Goal: Task Accomplishment & Management: Use online tool/utility

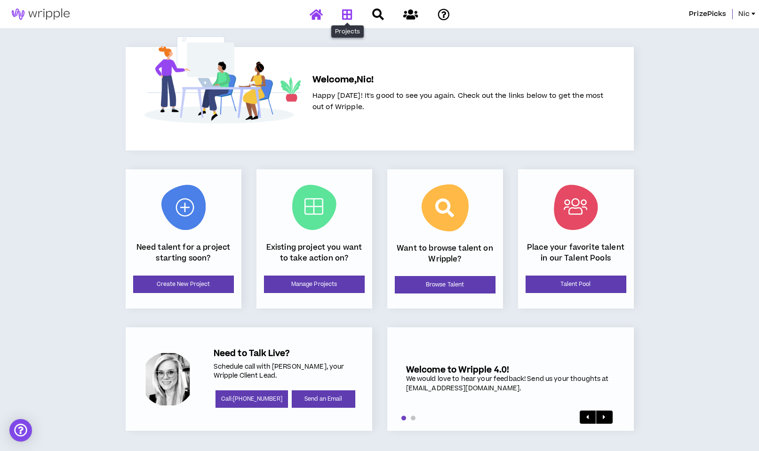
click at [346, 13] on icon at bounding box center [347, 14] width 10 height 12
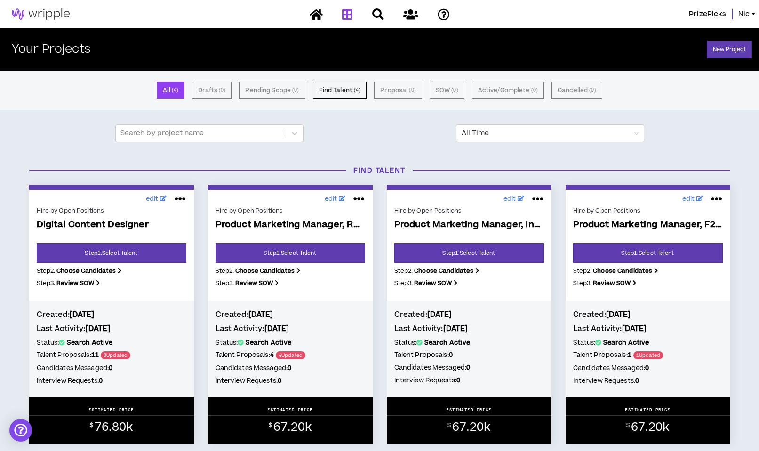
click at [94, 211] on div "Hire by Open Positions" at bounding box center [112, 210] width 150 height 8
click at [95, 250] on link "Step 1 . Select Talent" at bounding box center [112, 253] width 150 height 20
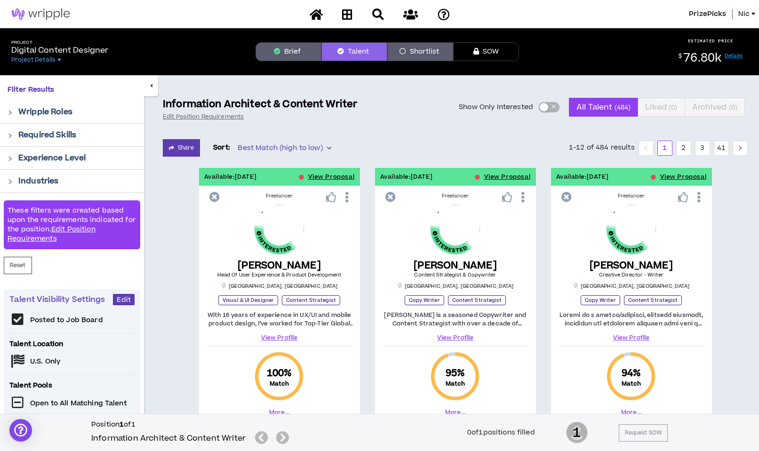
click at [543, 107] on div "button" at bounding box center [543, 107] width 8 height 8
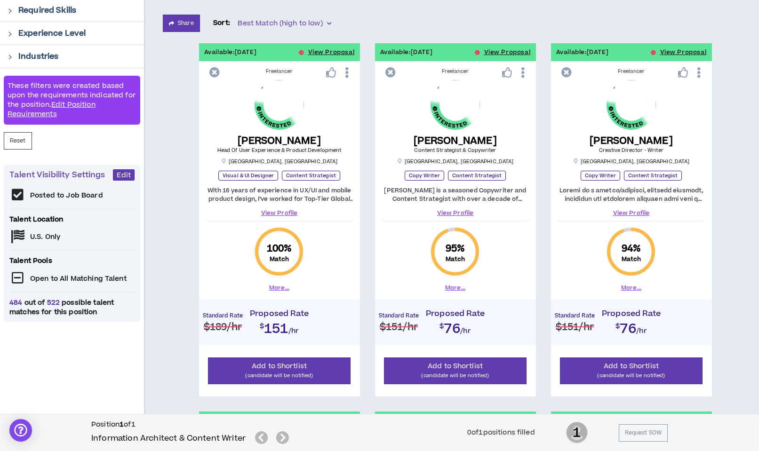
scroll to position [129, 0]
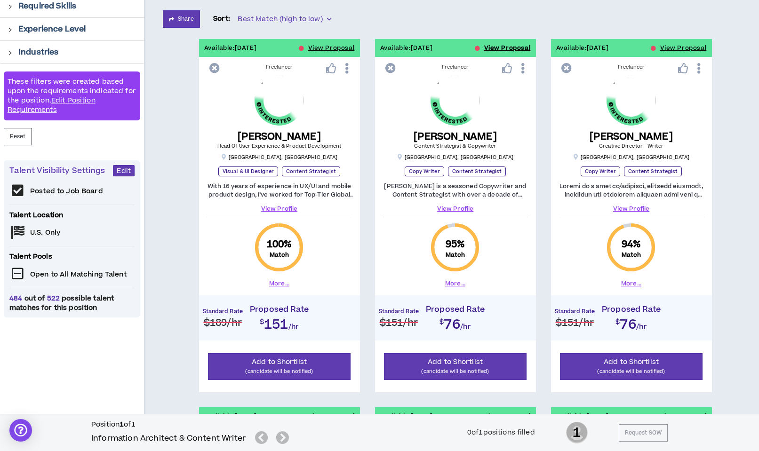
drag, startPoint x: 506, startPoint y: 47, endPoint x: 496, endPoint y: 119, distance: 73.1
click at [506, 47] on button "View Proposal" at bounding box center [507, 48] width 47 height 18
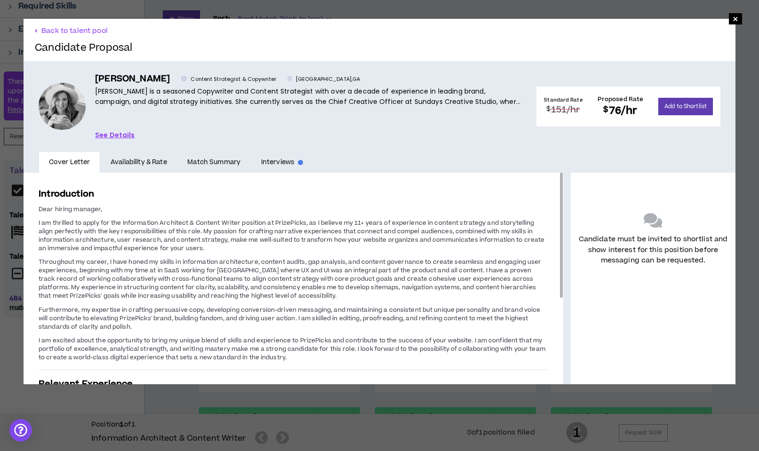
drag, startPoint x: 290, startPoint y: 223, endPoint x: 292, endPoint y: 247, distance: 24.5
click at [292, 247] on p "I am thrilled to apply for the Information Architect & Content Writer position …" at bounding box center [293, 235] width 509 height 35
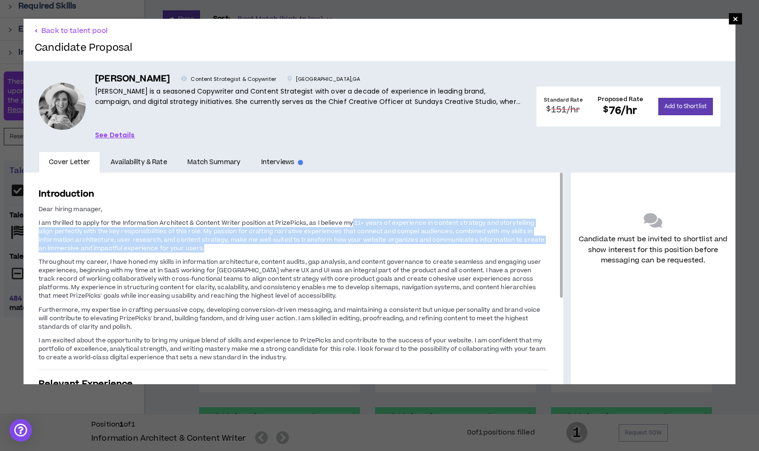
drag, startPoint x: 351, startPoint y: 222, endPoint x: 357, endPoint y: 255, distance: 34.4
click at [357, 255] on span "Dear hiring manager, I am thrilled to apply for the Information Architect & Con…" at bounding box center [293, 283] width 509 height 158
click at [222, 230] on span "I am thrilled to apply for the Information Architect & Content Writer position …" at bounding box center [292, 236] width 506 height 34
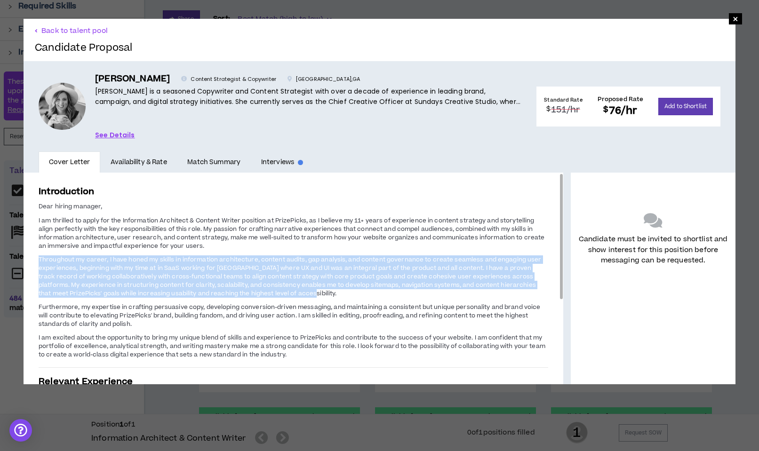
drag, startPoint x: 179, startPoint y: 255, endPoint x: 339, endPoint y: 293, distance: 164.5
click at [339, 293] on p "Throughout my career, I have honed my skills in information architecture, conte…" at bounding box center [293, 276] width 509 height 44
click at [111, 130] on link "See Details" at bounding box center [115, 135] width 40 height 10
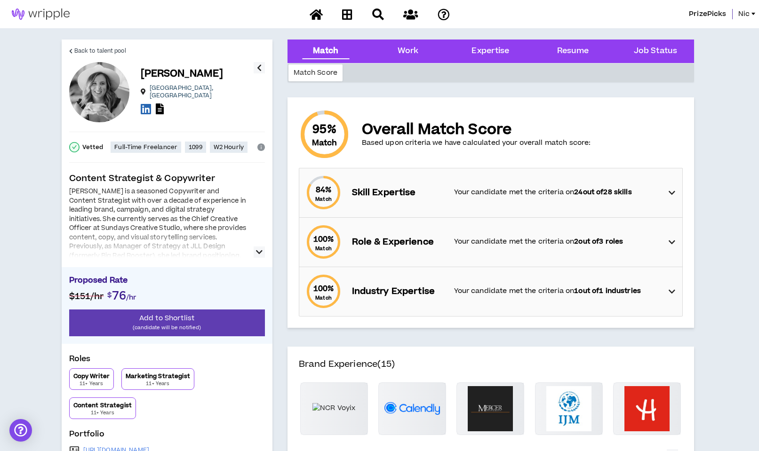
click at [258, 253] on icon "button" at bounding box center [259, 251] width 7 height 11
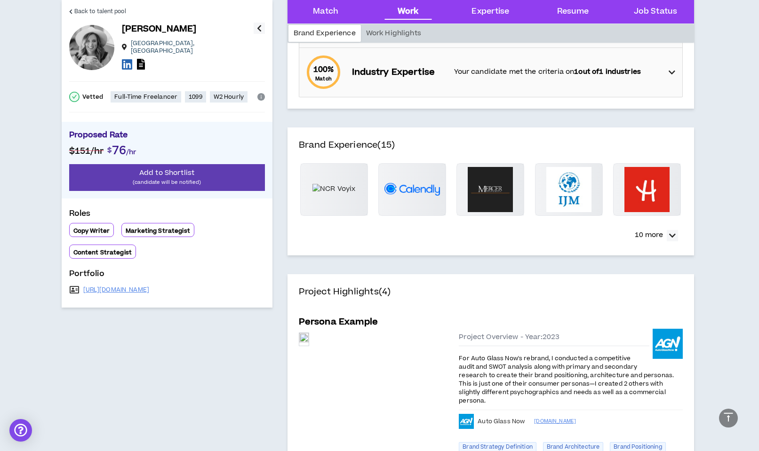
scroll to position [228, 0]
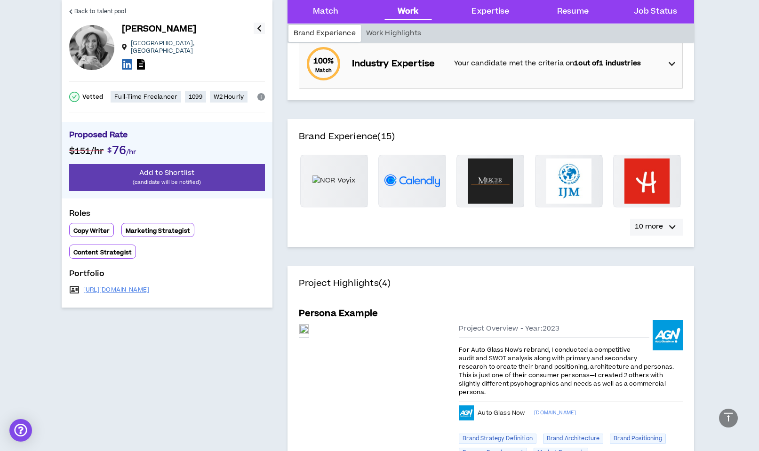
click at [669, 227] on icon "button" at bounding box center [672, 227] width 7 height 11
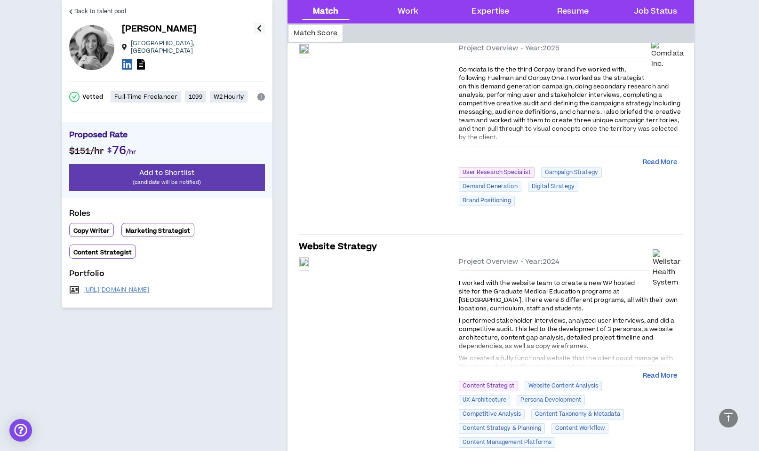
scroll to position [818, 0]
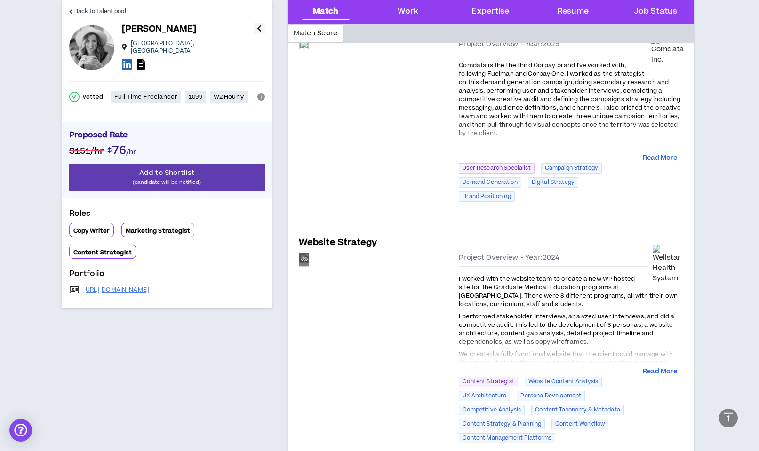
click at [309, 266] on div "Preview" at bounding box center [303, 260] width 9 height 13
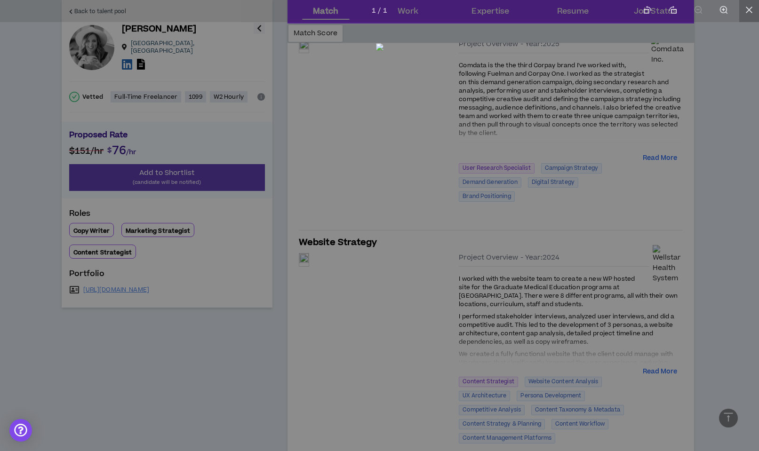
click at [742, 10] on li at bounding box center [749, 11] width 20 height 22
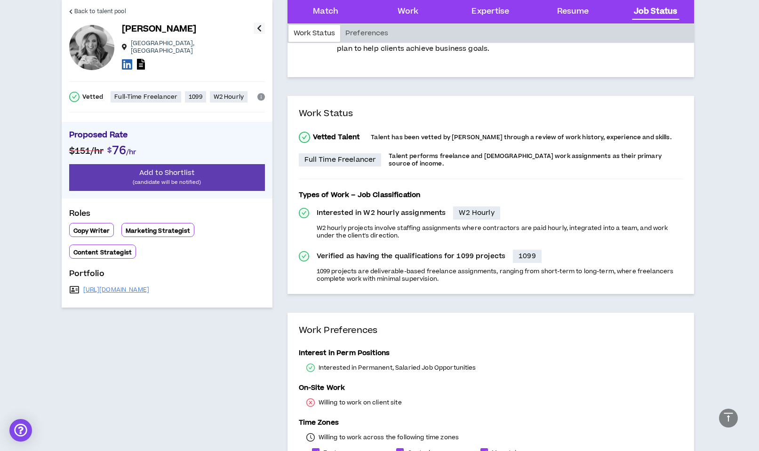
scroll to position [2636, 0]
click at [150, 286] on link "[URL][DOMAIN_NAME]" at bounding box center [116, 290] width 66 height 8
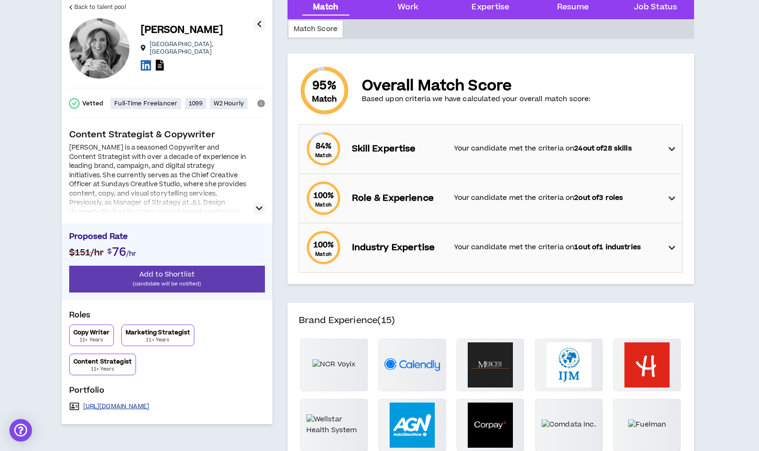
scroll to position [0, 0]
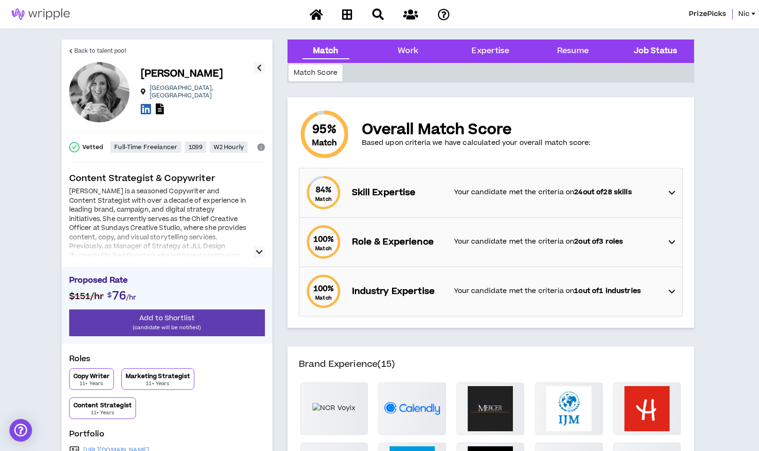
click at [654, 50] on Status "Job Status" at bounding box center [655, 51] width 43 height 12
click at [320, 53] on div "Match" at bounding box center [325, 51] width 25 height 12
click at [322, 75] on div "Match Score" at bounding box center [315, 72] width 55 height 17
click at [584, 190] on strong "24 out of 28 skills" at bounding box center [602, 192] width 57 height 10
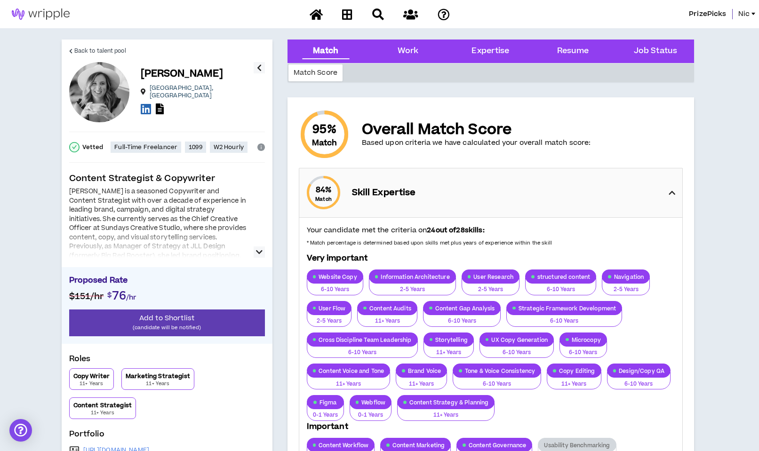
click at [260, 67] on icon "button" at bounding box center [259, 67] width 5 height 11
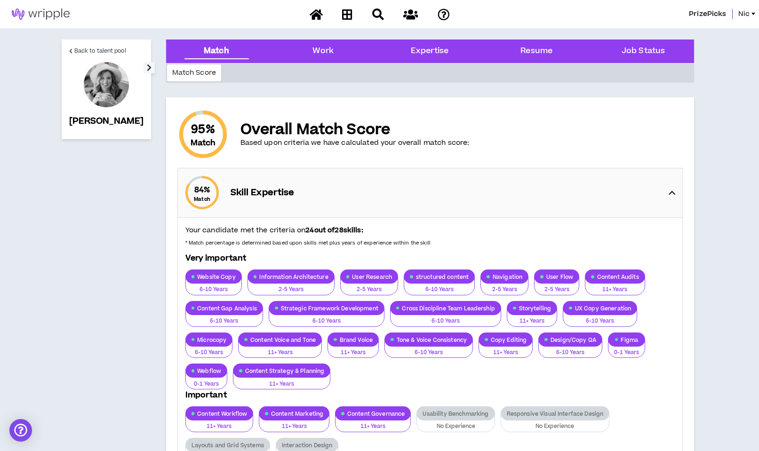
click at [88, 89] on div at bounding box center [106, 84] width 45 height 45
click at [147, 65] on icon "button" at bounding box center [149, 67] width 5 height 11
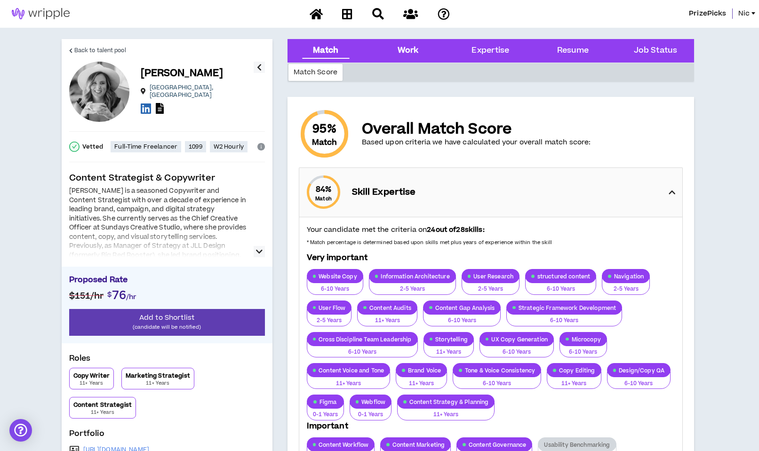
scroll to position [1, 0]
click at [107, 48] on span "Back to talent pool" at bounding box center [100, 50] width 52 height 9
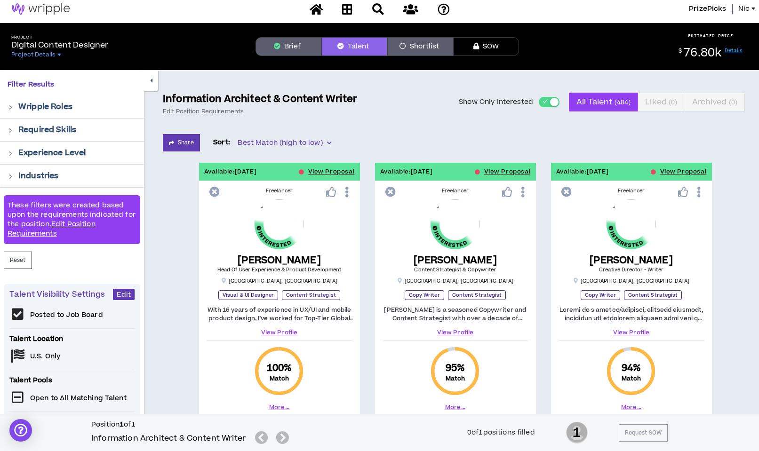
scroll to position [4, 0]
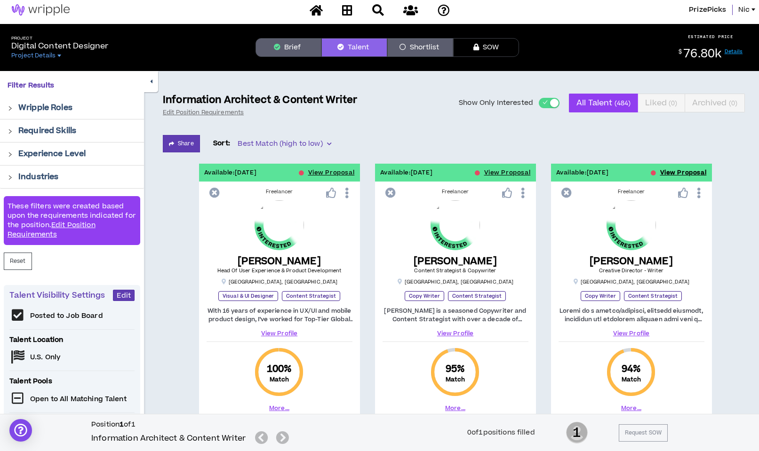
click at [675, 177] on button "View Proposal" at bounding box center [683, 173] width 47 height 18
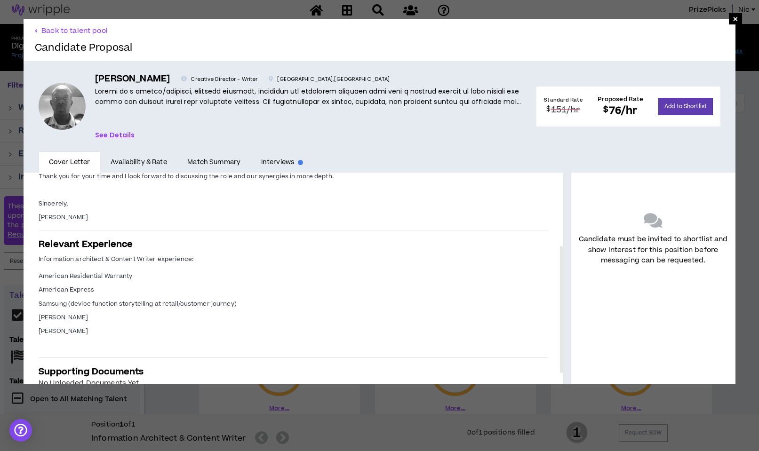
click at [142, 162] on link "Availability & Rate" at bounding box center [138, 162] width 77 height 22
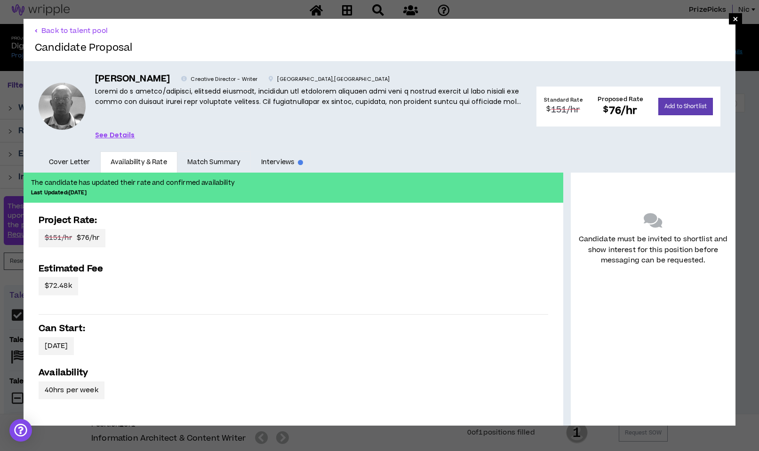
click at [204, 160] on link "Match Summary" at bounding box center [213, 162] width 73 height 22
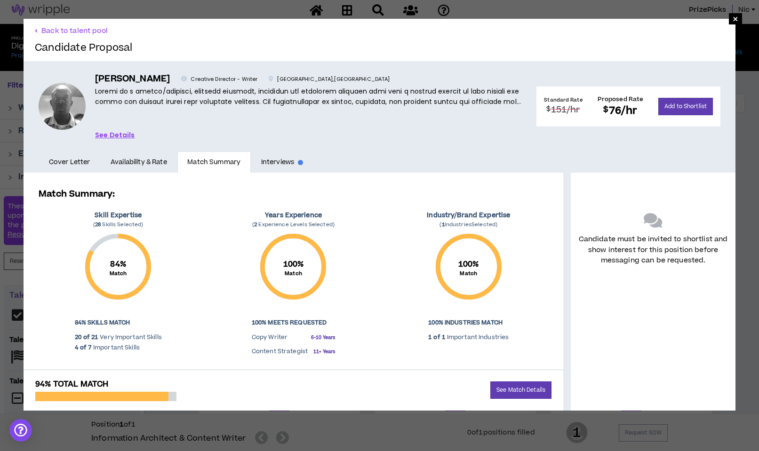
click at [278, 161] on link "Interviews" at bounding box center [282, 162] width 63 height 22
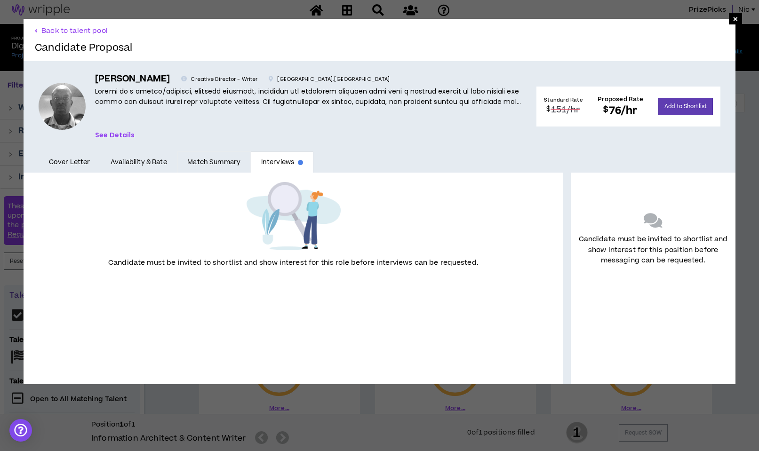
click at [227, 165] on link "Match Summary" at bounding box center [213, 162] width 73 height 22
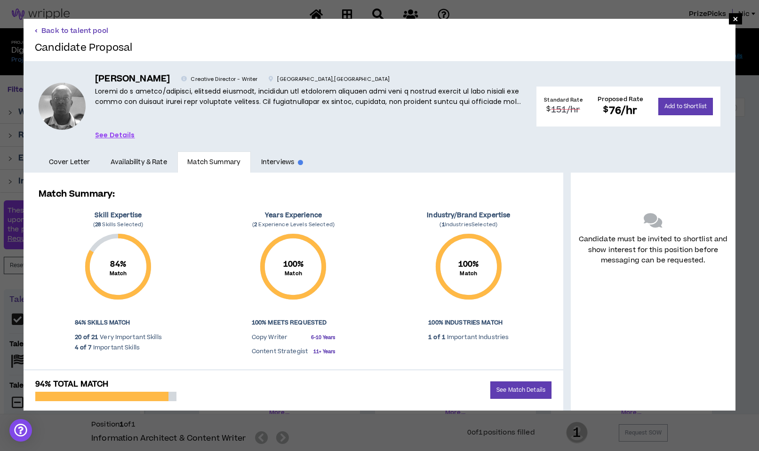
click at [48, 31] on button "Back to talent pool" at bounding box center [71, 30] width 73 height 9
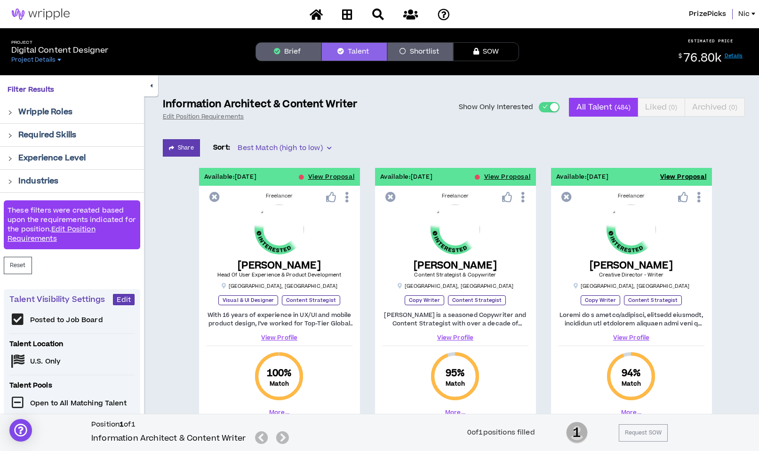
click at [697, 175] on button "View Proposal" at bounding box center [683, 177] width 47 height 18
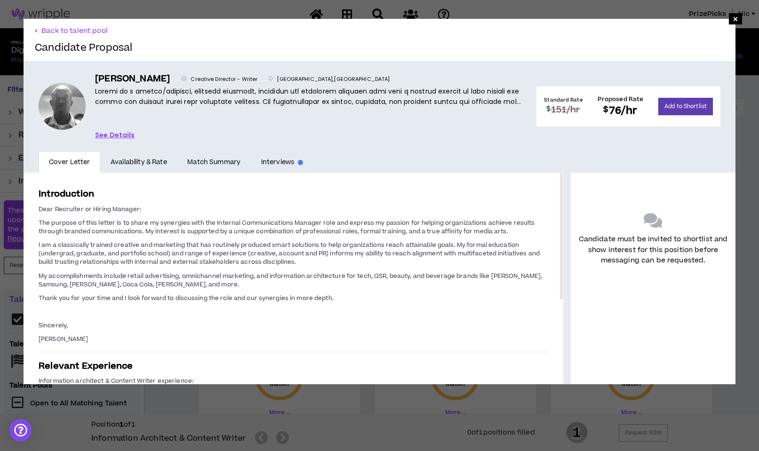
click at [131, 164] on link "Availability & Rate" at bounding box center [138, 162] width 77 height 22
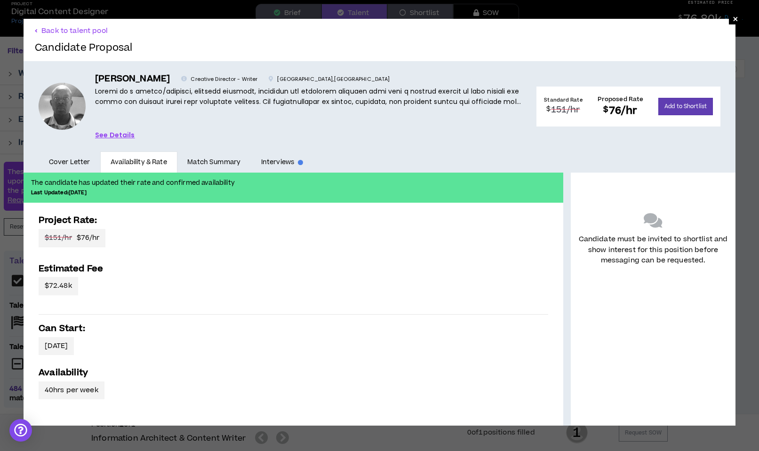
scroll to position [38, 0]
click at [226, 159] on link "Match Summary" at bounding box center [213, 162] width 73 height 22
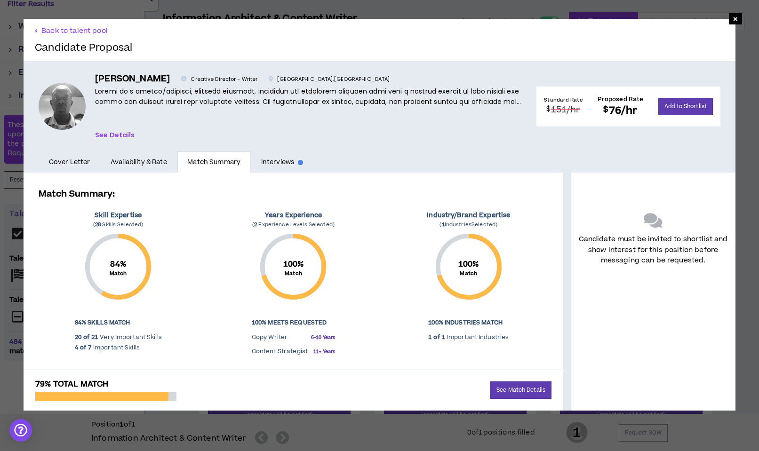
scroll to position [87, 0]
click at [287, 165] on link "Interviews" at bounding box center [282, 162] width 63 height 22
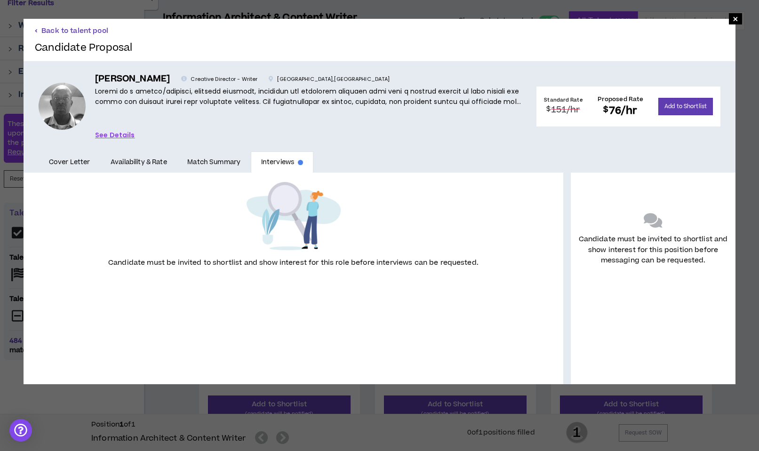
click at [64, 32] on button "Back to talent pool" at bounding box center [71, 30] width 73 height 9
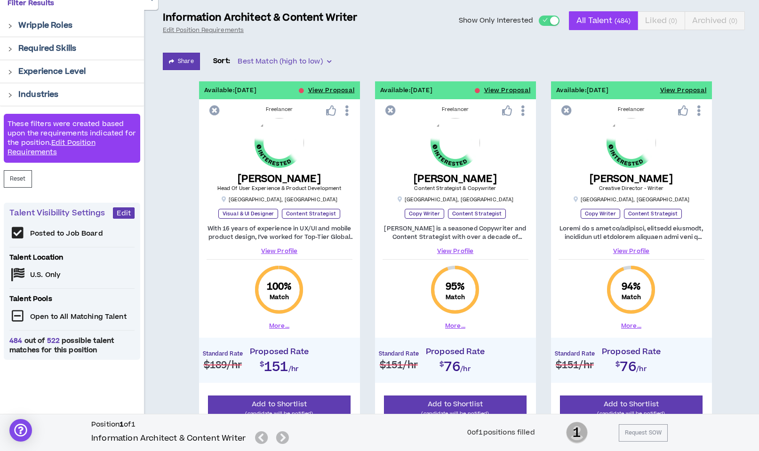
scroll to position [73, 0]
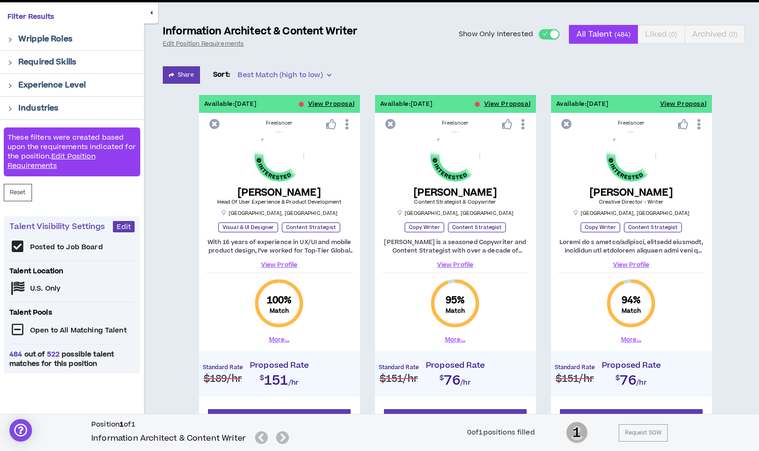
click at [632, 340] on button "More..." at bounding box center [631, 339] width 20 height 8
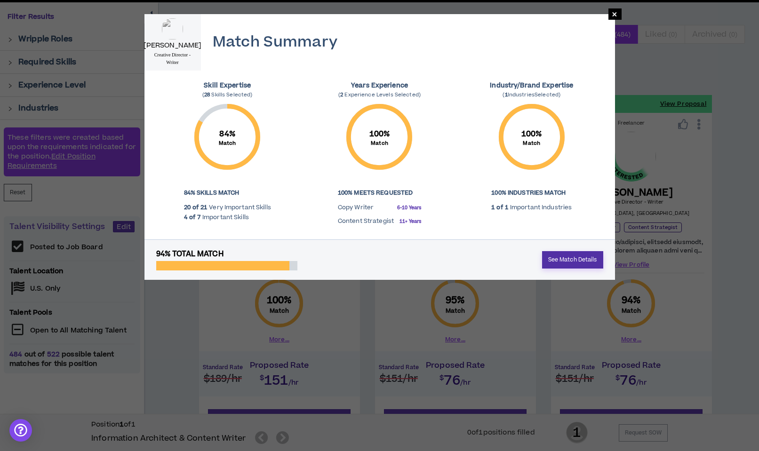
click at [573, 261] on link "See Match Details" at bounding box center [572, 259] width 61 height 17
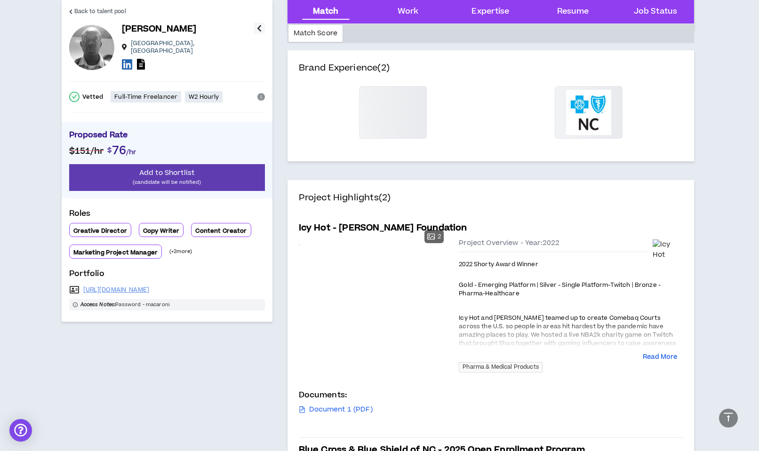
scroll to position [303, 0]
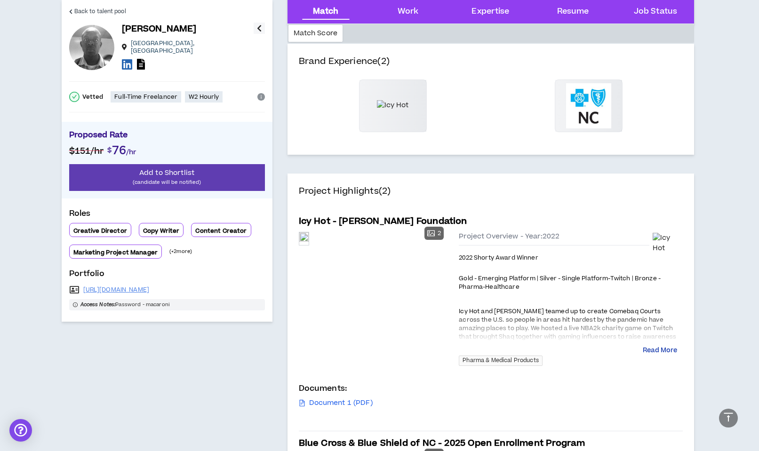
click at [670, 351] on button "Read More" at bounding box center [659, 350] width 34 height 9
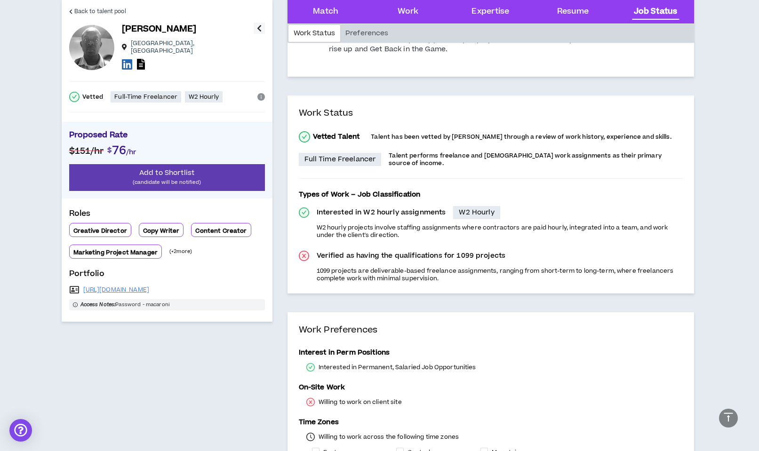
scroll to position [2236, 0]
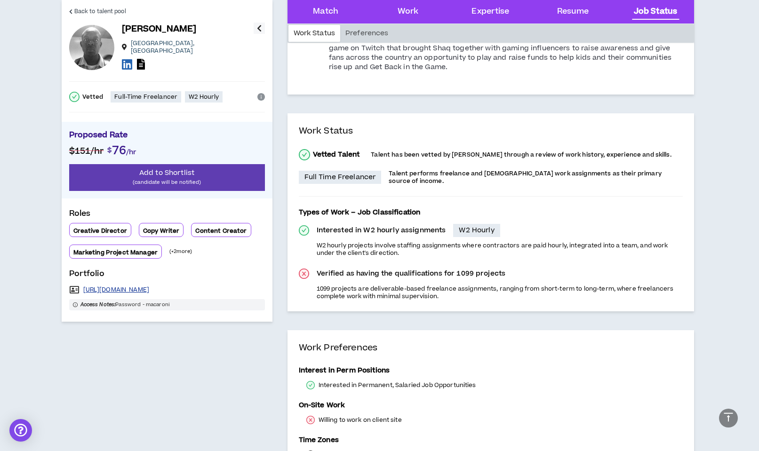
click at [132, 287] on link "[URL][DOMAIN_NAME]" at bounding box center [116, 290] width 66 height 8
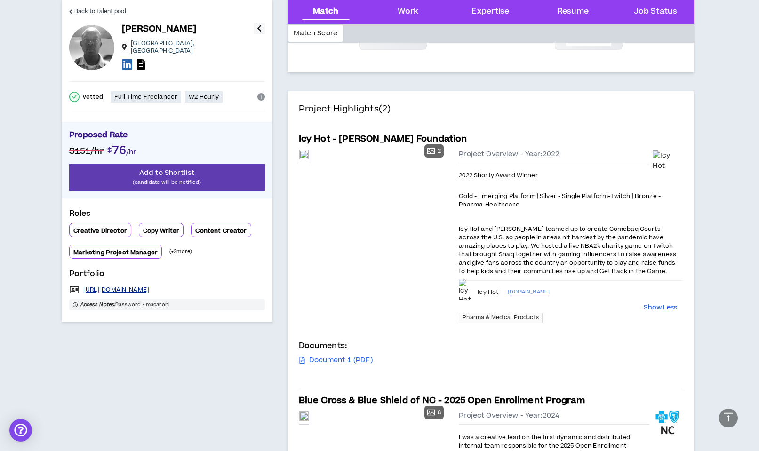
scroll to position [0, 0]
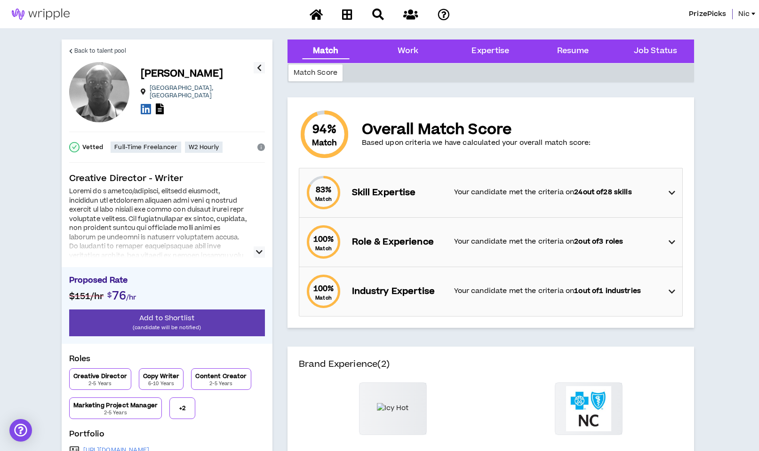
click at [325, 54] on div "Match" at bounding box center [325, 51] width 25 height 12
click at [317, 16] on icon at bounding box center [315, 14] width 13 height 12
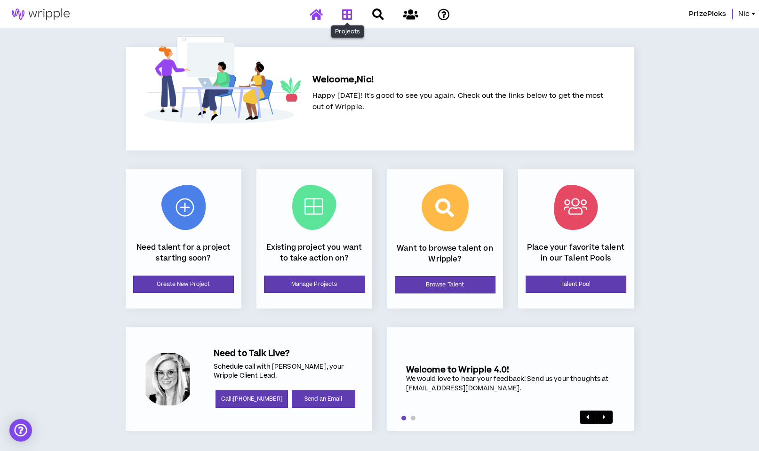
click at [346, 9] on icon at bounding box center [347, 14] width 10 height 12
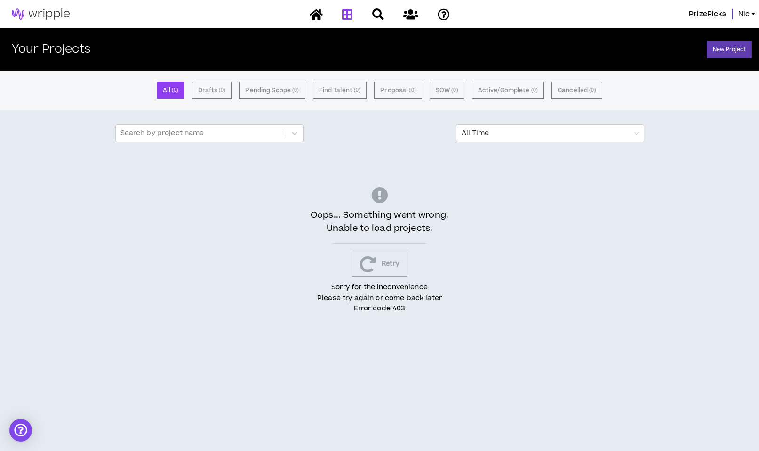
click at [346, 11] on div at bounding box center [379, 14] width 165 height 16
drag, startPoint x: 346, startPoint y: 16, endPoint x: 340, endPoint y: 14, distance: 6.3
click at [346, 16] on div at bounding box center [379, 14] width 165 height 16
